Goal: Transaction & Acquisition: Obtain resource

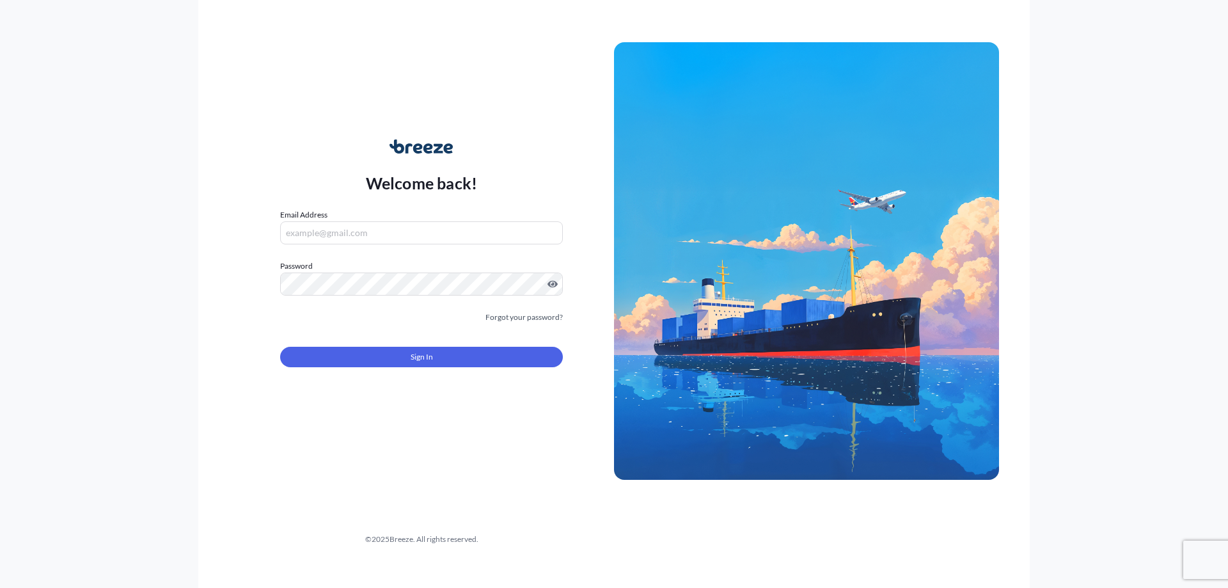
type input "[PERSON_NAME][EMAIL_ADDRESS][PERSON_NAME][DOMAIN_NAME]"
click at [354, 365] on button "Sign In" at bounding box center [421, 357] width 283 height 20
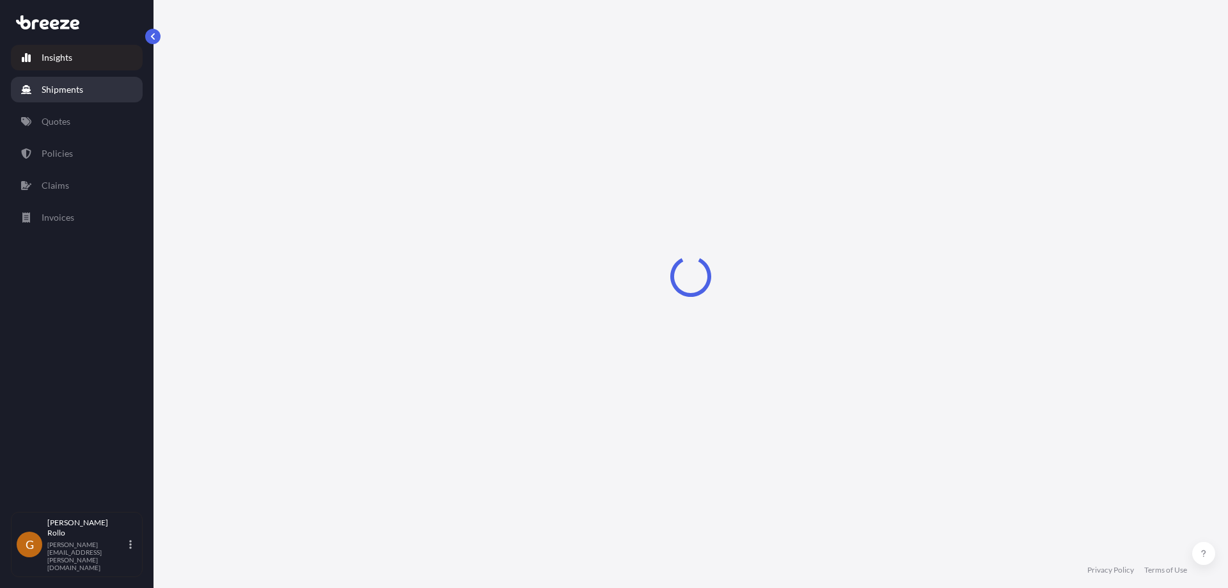
select select "2025"
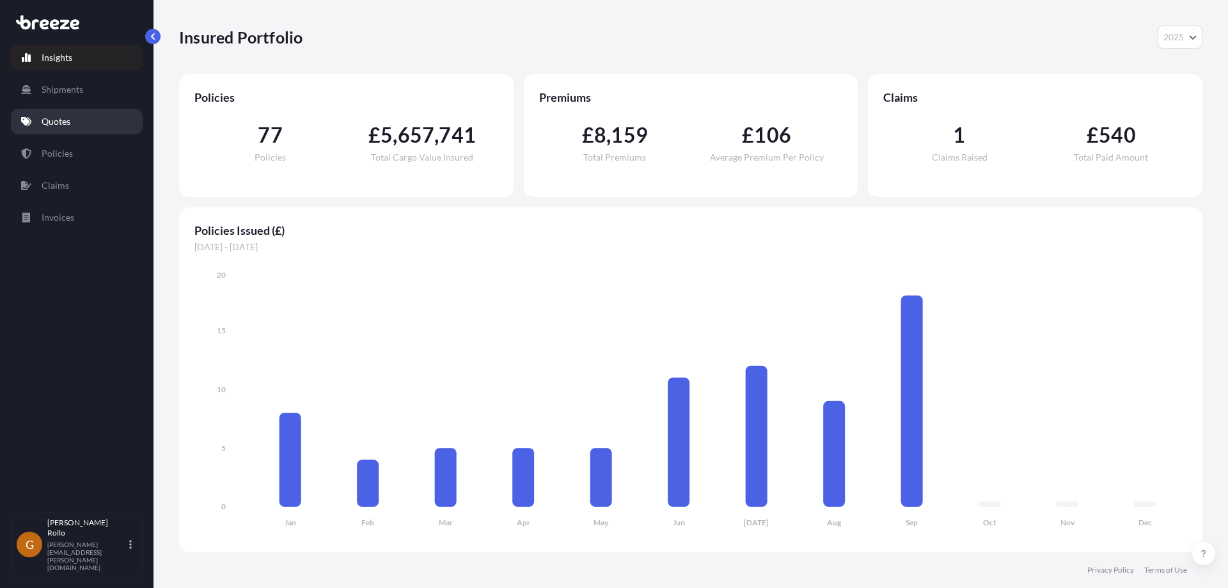
click at [72, 118] on link "Quotes" at bounding box center [77, 122] width 132 height 26
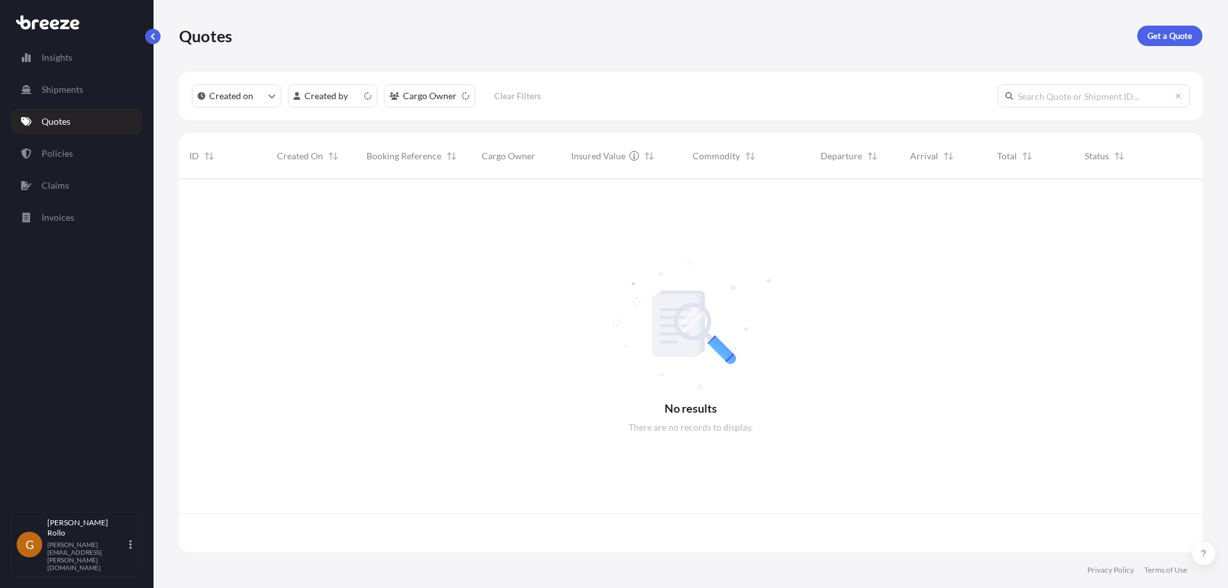
scroll to position [370, 1013]
click at [1163, 33] on p "Get a Quote" at bounding box center [1169, 35] width 45 height 13
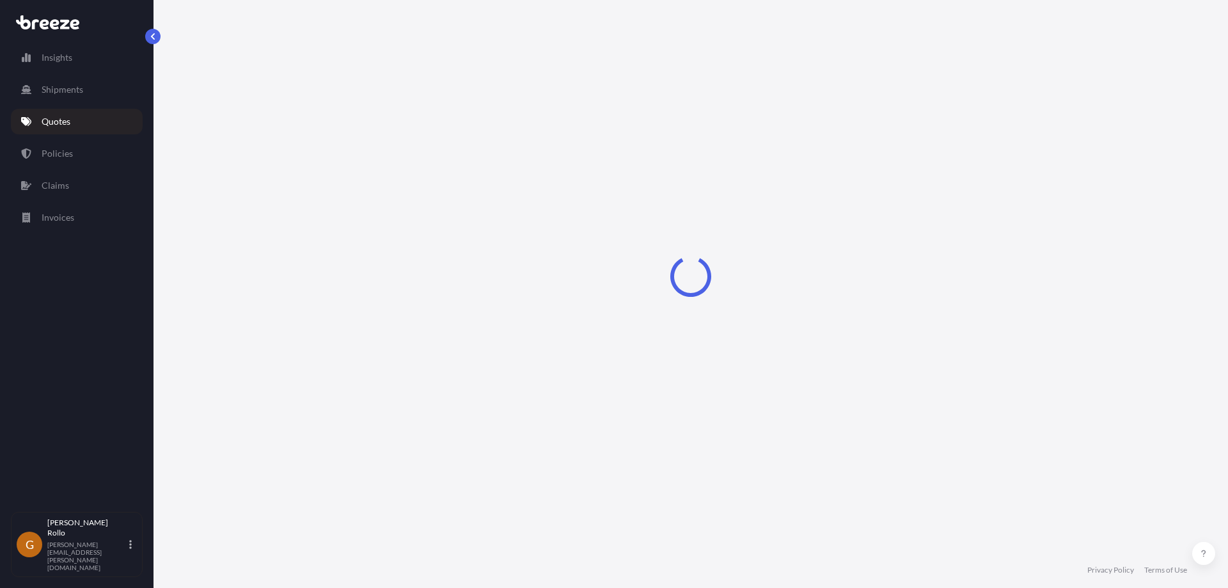
select select "Sea"
select select "1"
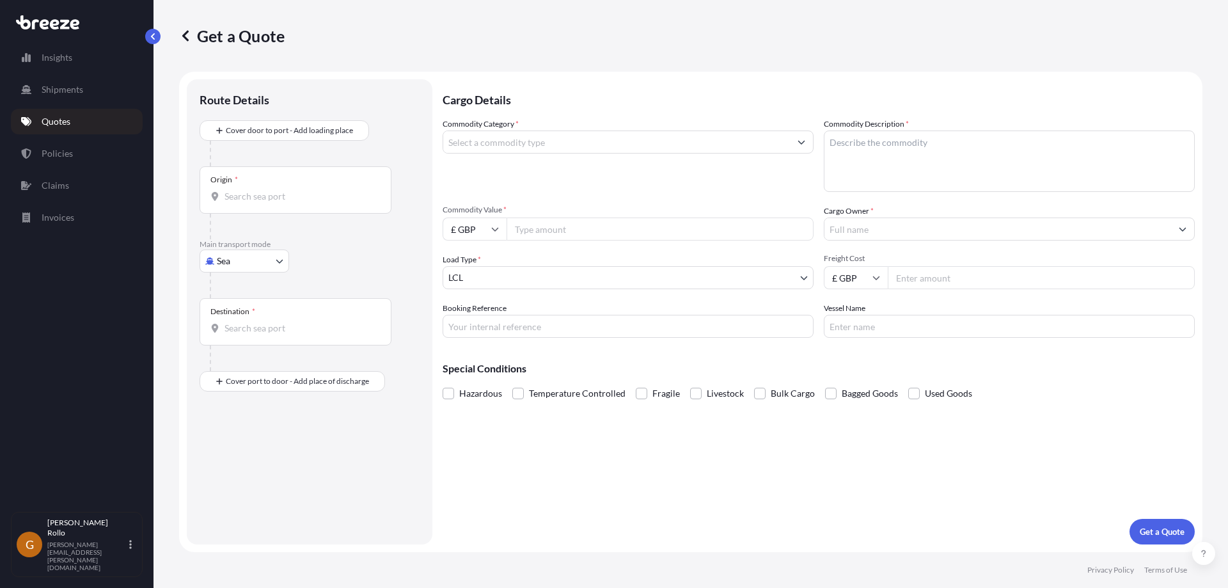
click at [264, 258] on body "Insights Shipments Quotes Policies Claims Invoices G [PERSON_NAME] [PERSON_NAME…" at bounding box center [614, 294] width 1228 height 588
click at [250, 336] on div "Road" at bounding box center [244, 340] width 79 height 23
select select "Road"
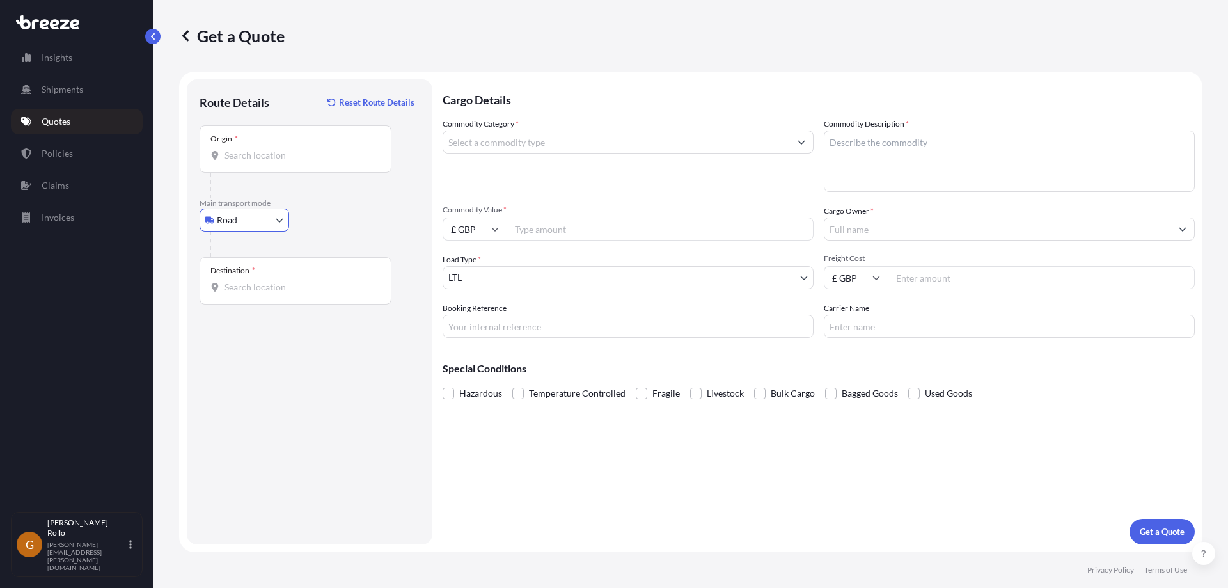
click at [272, 157] on input "Origin *" at bounding box center [299, 155] width 151 height 13
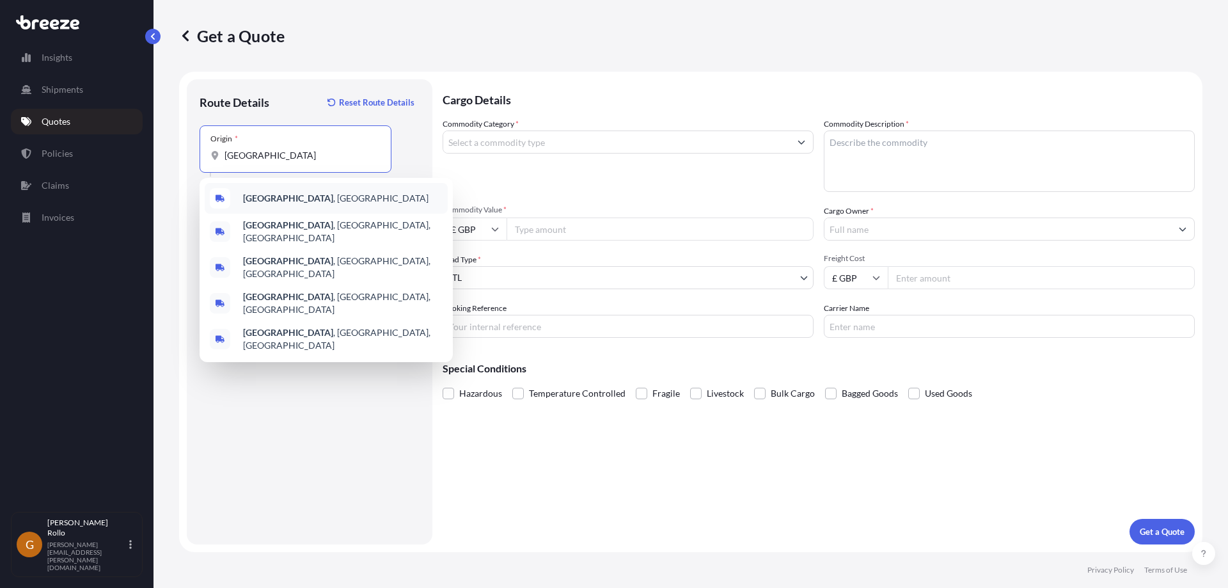
click at [269, 196] on span "[GEOGRAPHIC_DATA] , [GEOGRAPHIC_DATA]" at bounding box center [335, 198] width 185 height 13
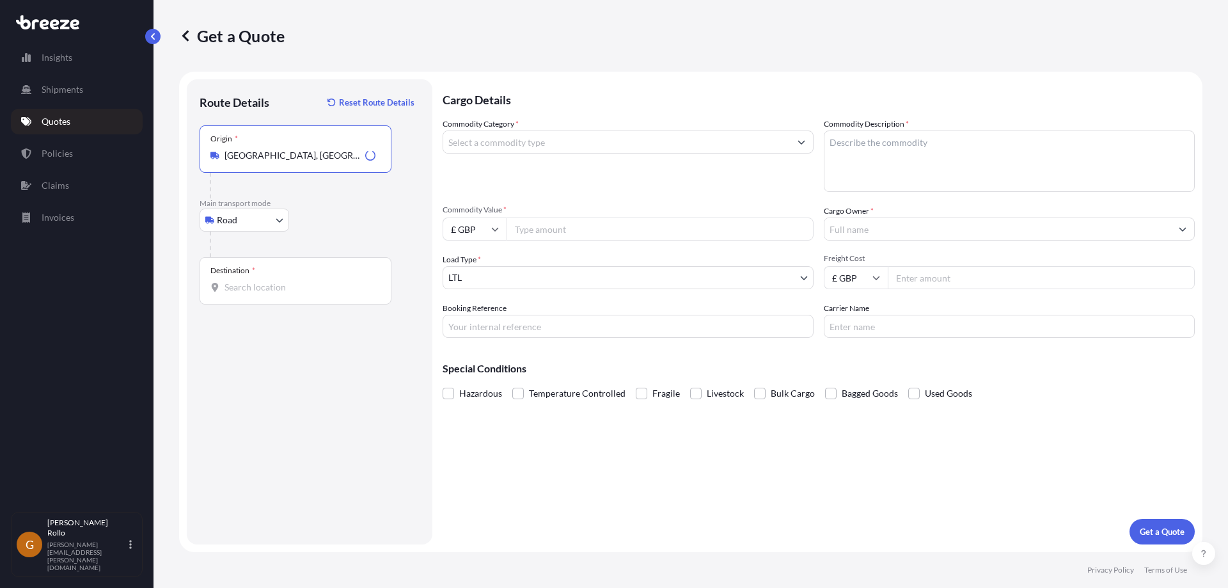
type input "[GEOGRAPHIC_DATA], [GEOGRAPHIC_DATA]"
click at [241, 280] on div "Destination *" at bounding box center [295, 280] width 192 height 47
click at [241, 281] on input "Destination *" at bounding box center [299, 287] width 151 height 13
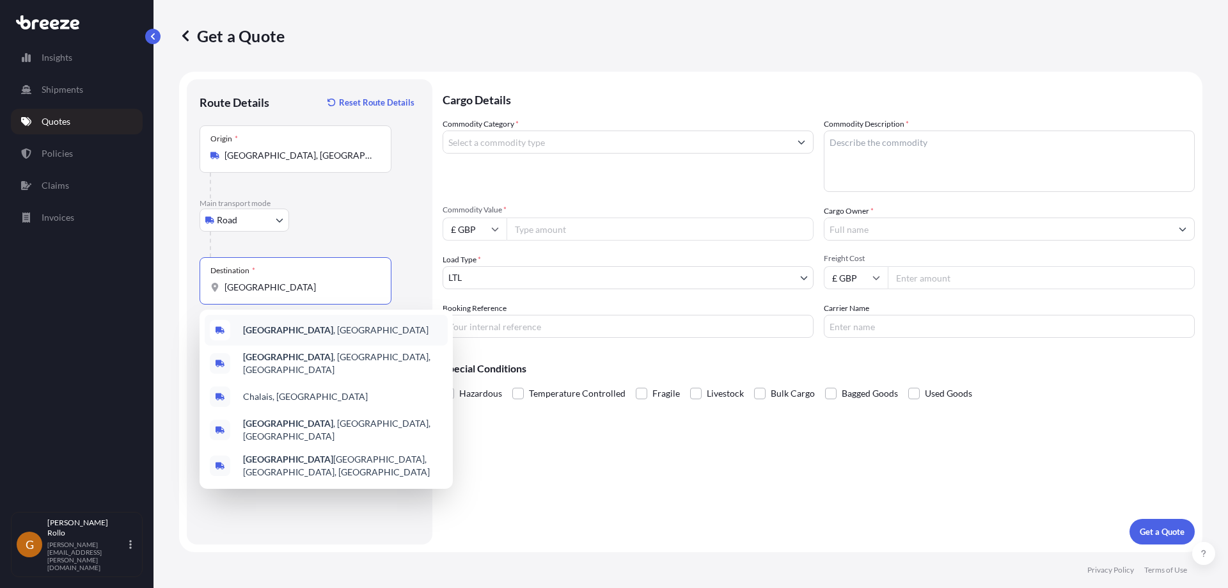
click at [291, 332] on span "[GEOGRAPHIC_DATA] , [GEOGRAPHIC_DATA]" at bounding box center [335, 330] width 185 height 13
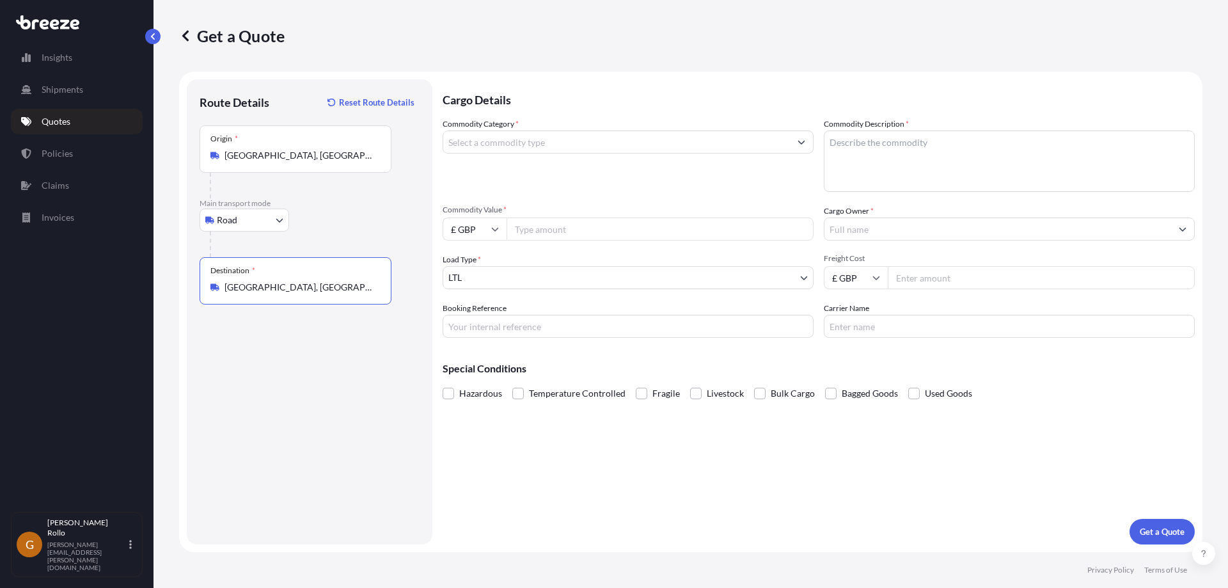
type input "[GEOGRAPHIC_DATA], [GEOGRAPHIC_DATA]"
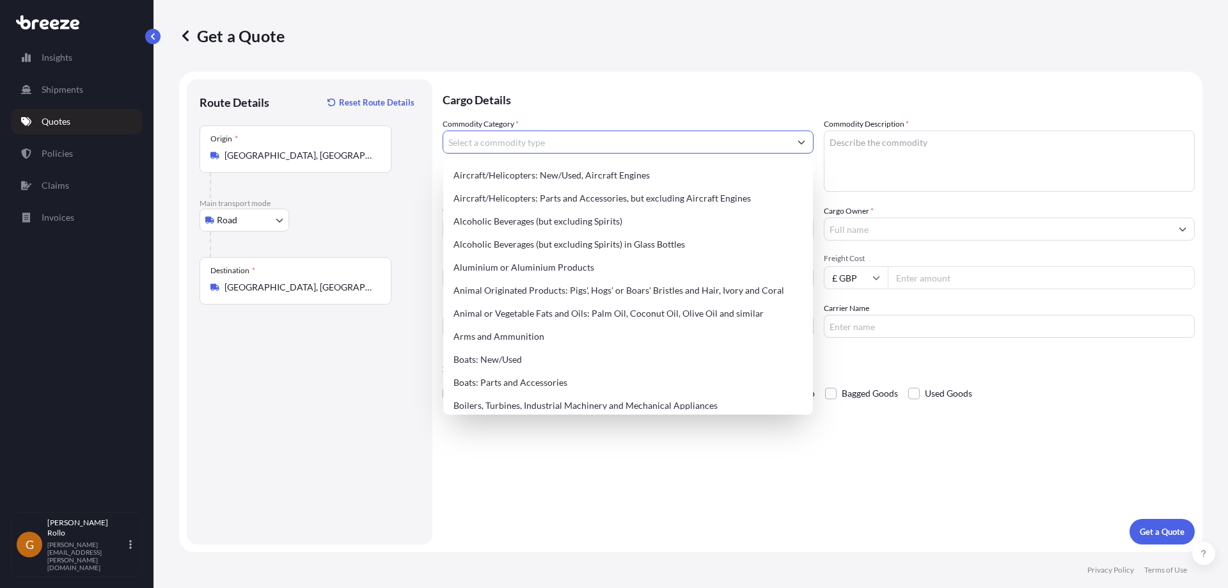
click at [607, 145] on input "Commodity Category *" at bounding box center [616, 141] width 347 height 23
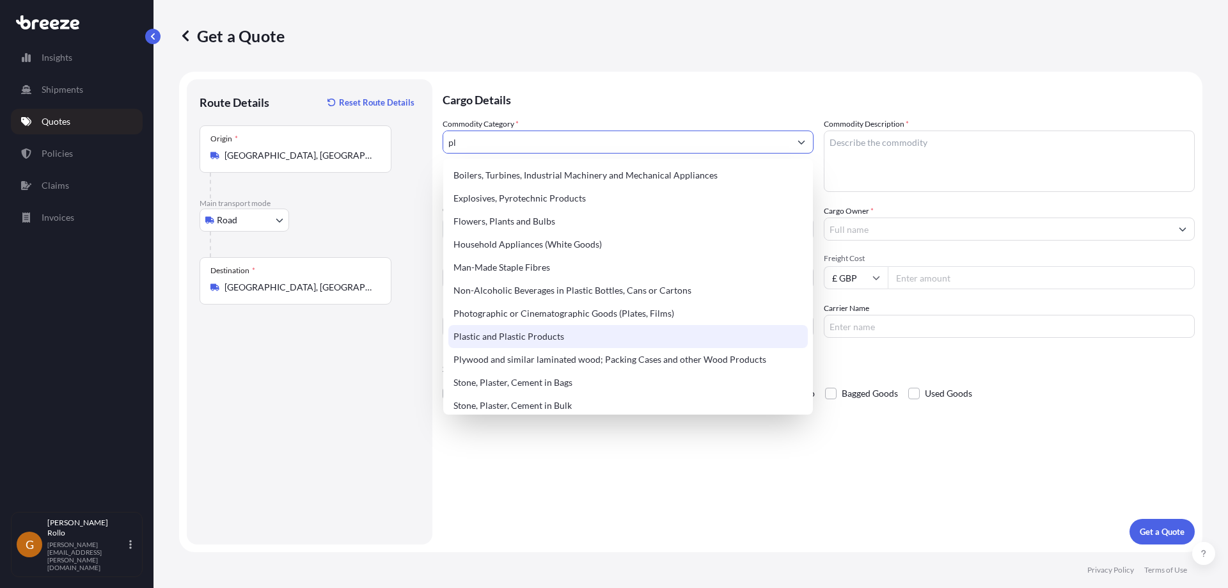
click at [545, 333] on div "Plastic and Plastic Products" at bounding box center [627, 336] width 359 height 23
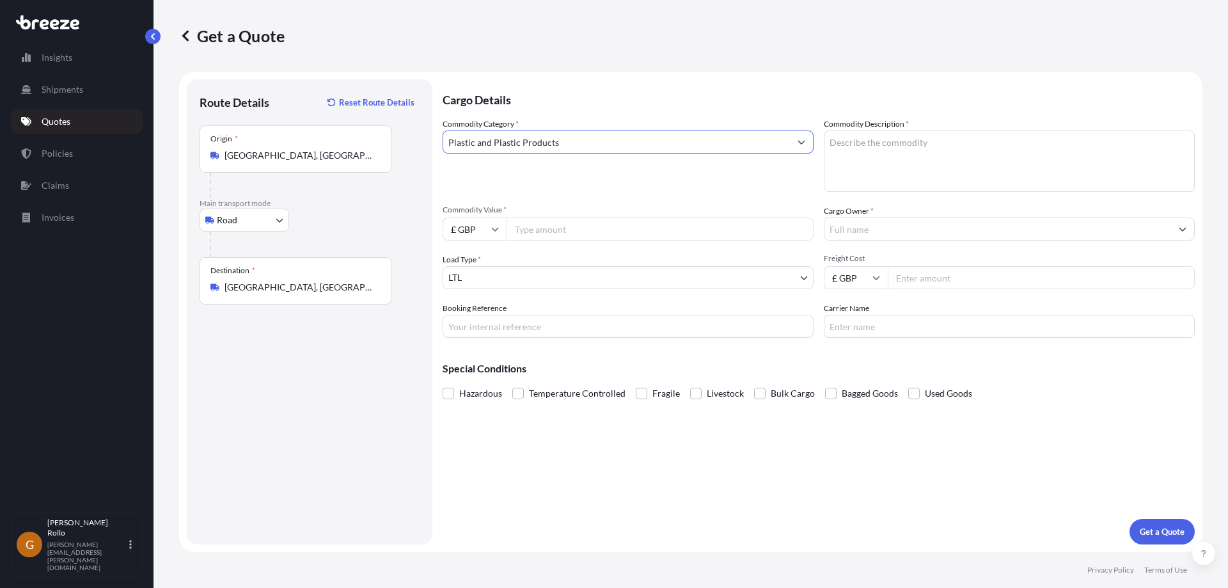
type input "Plastic and Plastic Products"
click at [963, 163] on textarea "Commodity Description *" at bounding box center [1008, 160] width 371 height 61
type textarea "Plastic"
click at [579, 233] on input "Commodity Value *" at bounding box center [659, 228] width 307 height 23
click at [554, 235] on input "Commodity Value *" at bounding box center [659, 228] width 307 height 23
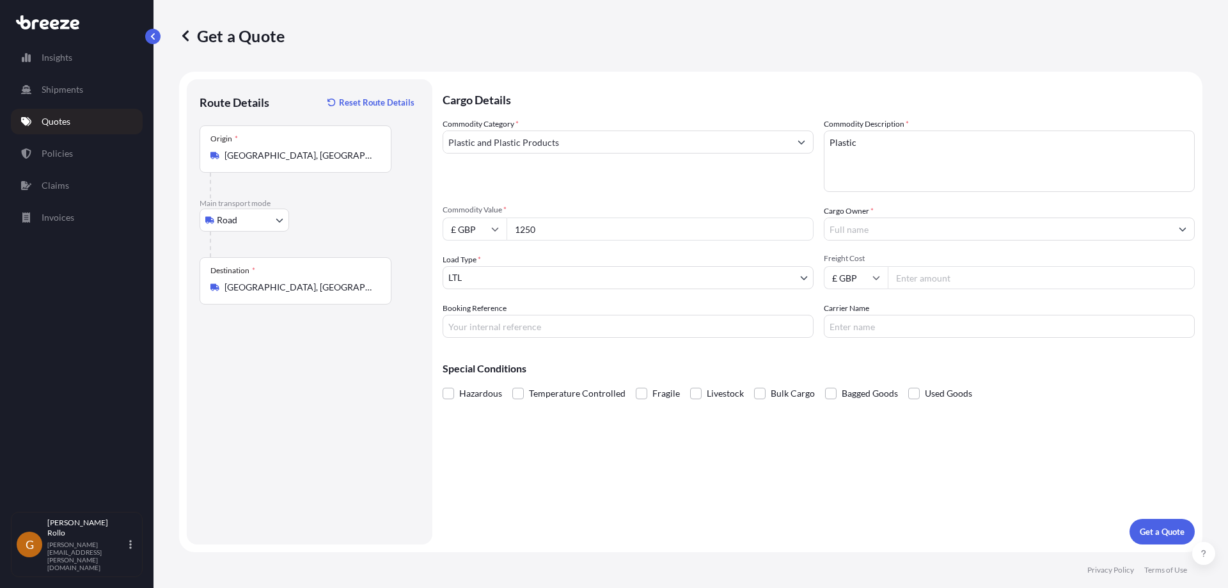
type input "1250"
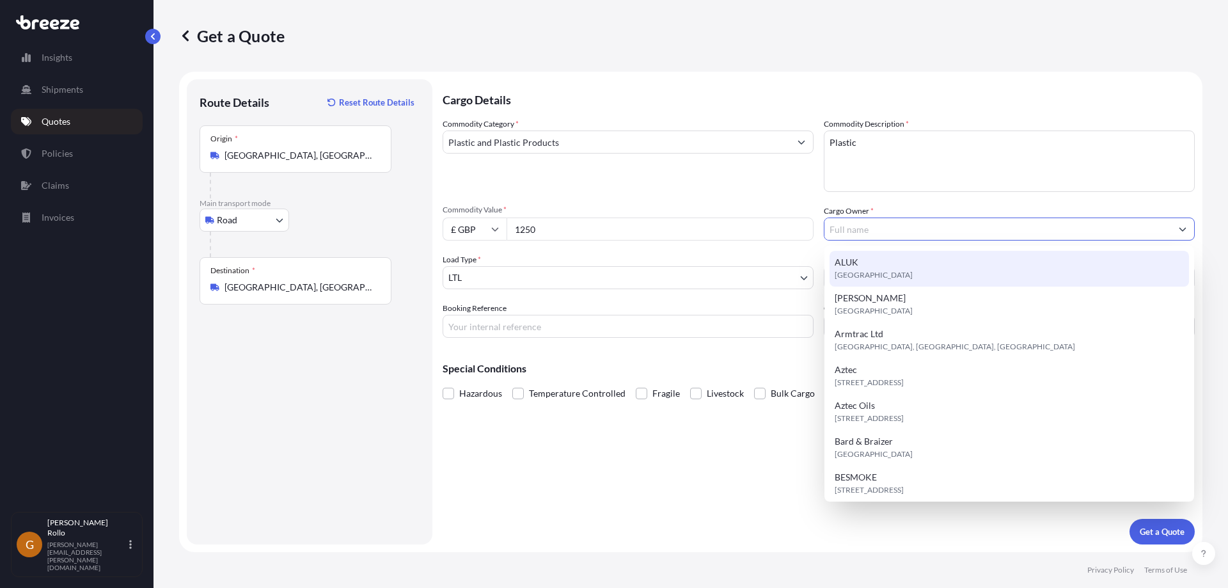
click at [870, 233] on input "Cargo Owner *" at bounding box center [997, 228] width 347 height 23
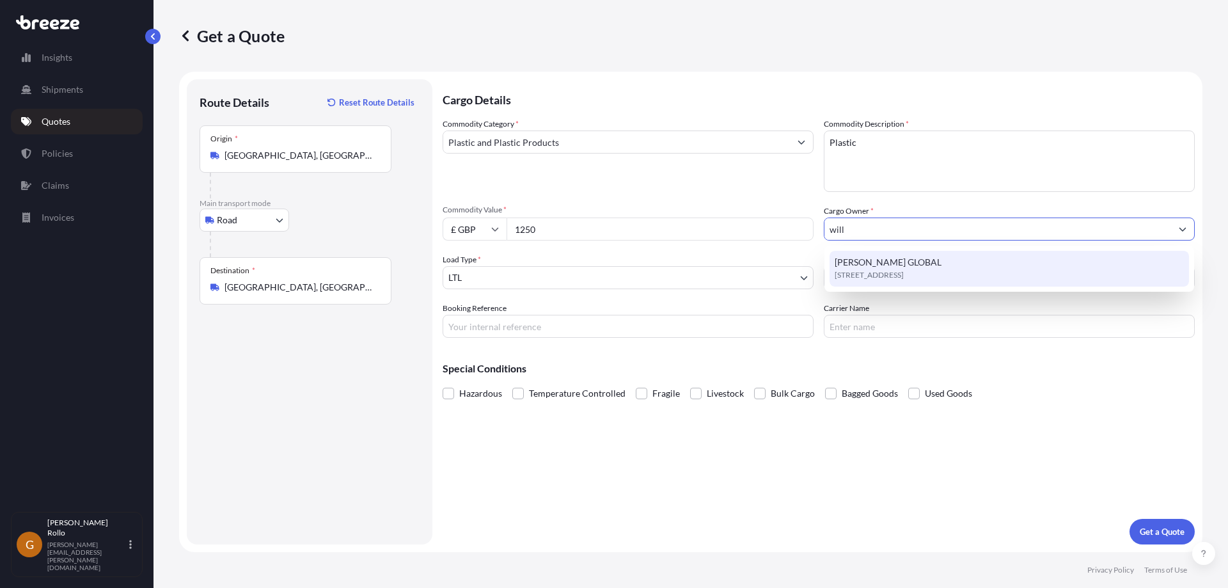
click at [903, 272] on span "[STREET_ADDRESS]" at bounding box center [868, 275] width 69 height 13
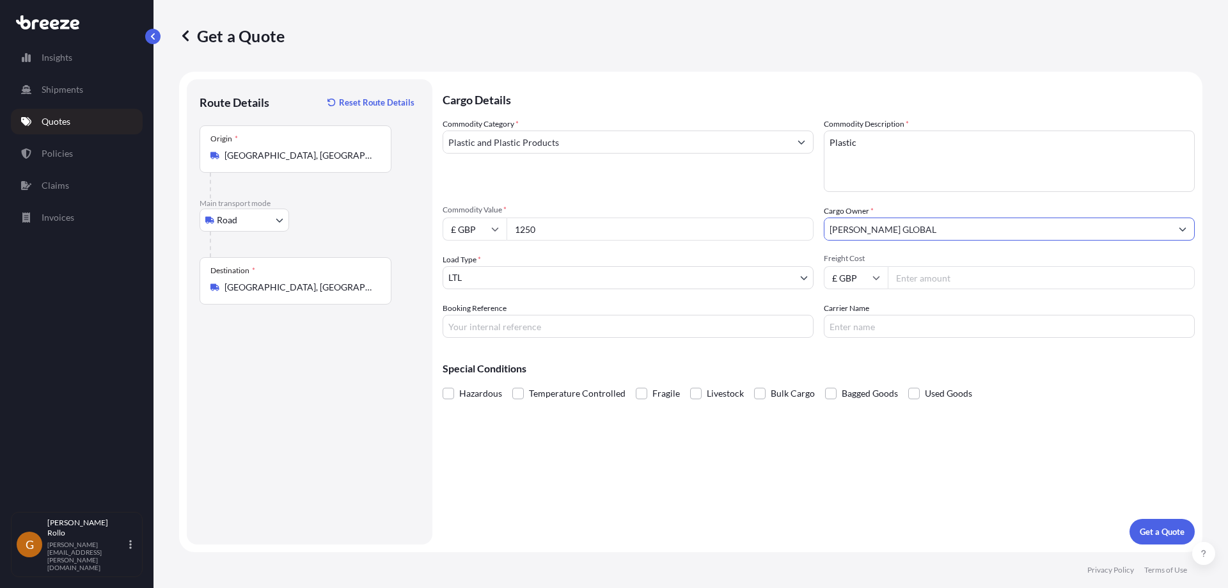
type input "[PERSON_NAME] GLOBAL"
click at [939, 282] on input "Freight Cost" at bounding box center [1040, 277] width 307 height 23
click at [1139, 531] on p "Get a Quote" at bounding box center [1161, 531] width 45 height 13
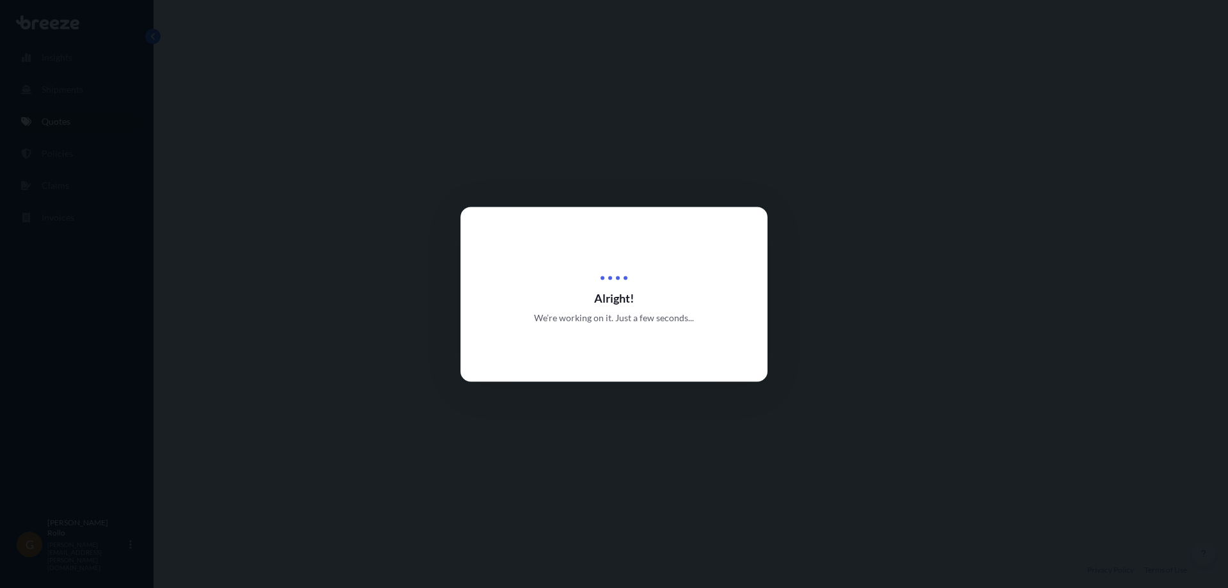
select select "Road"
select select "1"
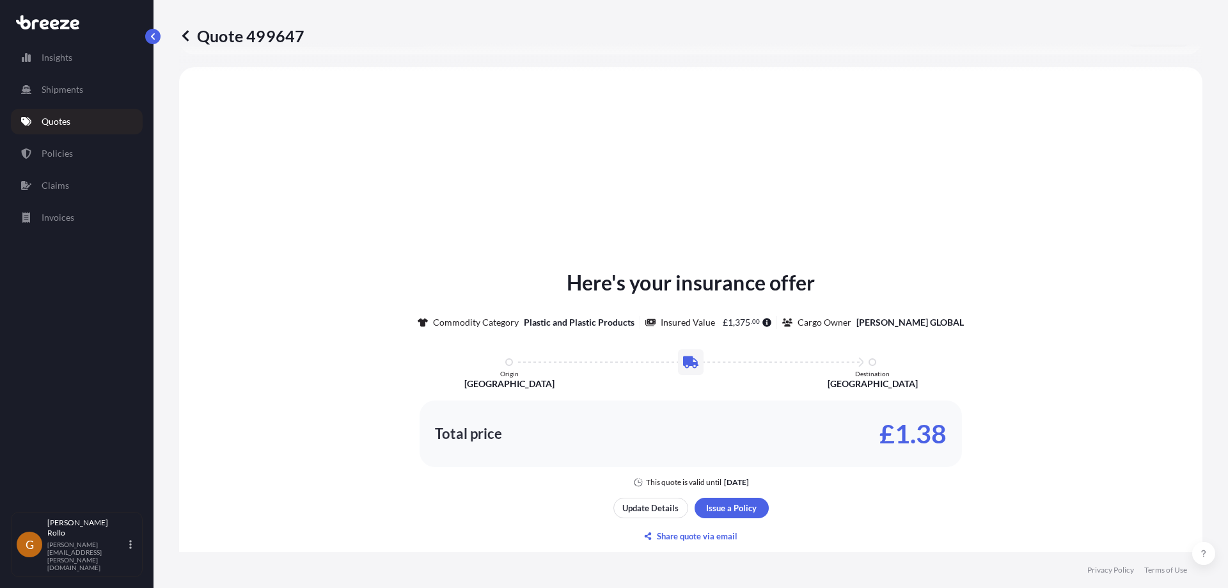
scroll to position [385, 0]
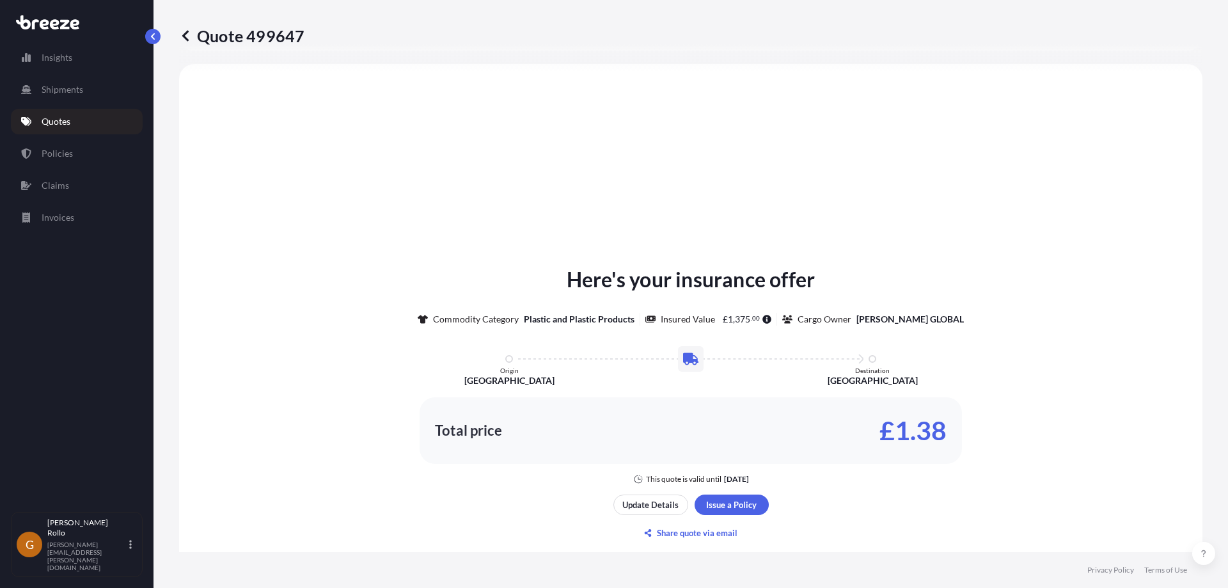
click at [660, 410] on div "Total price £1.38" at bounding box center [690, 430] width 542 height 66
